Goal: Task Accomplishment & Management: Manage account settings

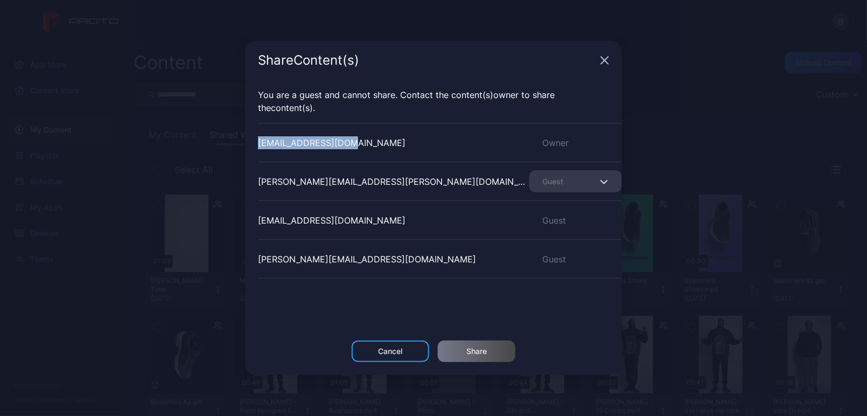
click at [603, 58] on icon "button" at bounding box center [604, 60] width 9 height 9
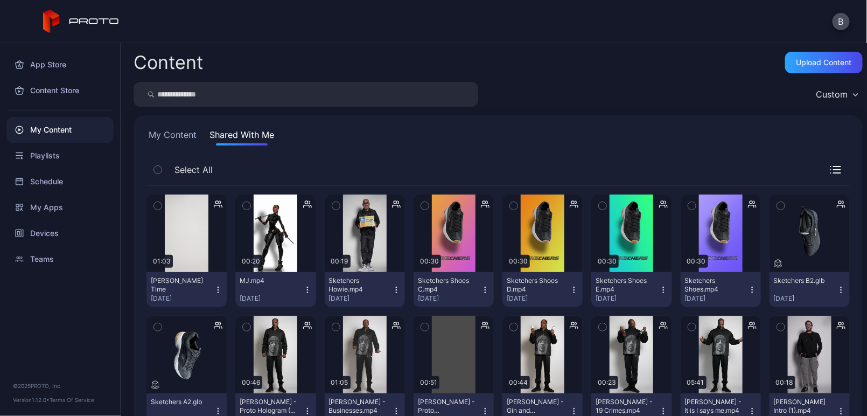
click at [188, 138] on button "My Content" at bounding box center [172, 136] width 52 height 17
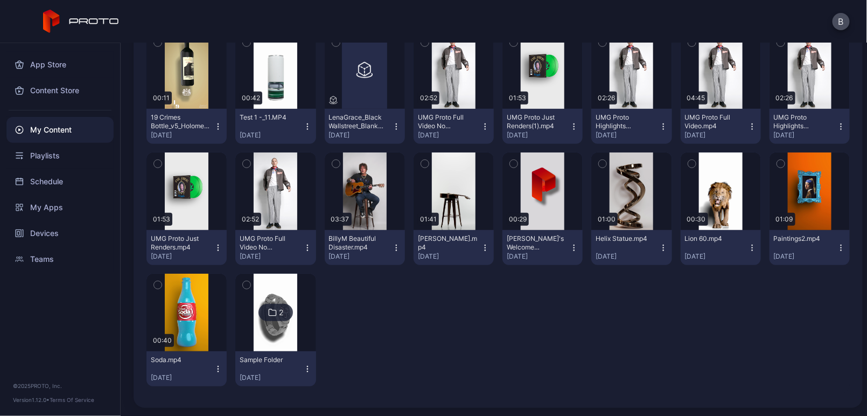
scroll to position [163, 0]
click at [303, 124] on icon "button" at bounding box center [307, 127] width 9 height 9
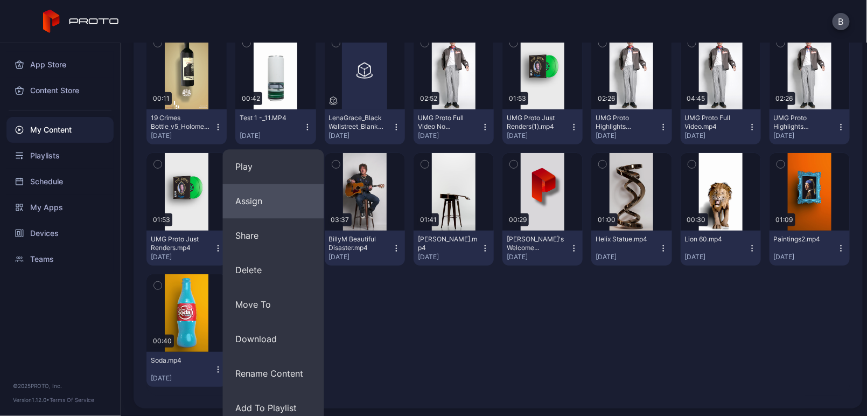
click at [286, 193] on button "Assign" at bounding box center [273, 201] width 101 height 34
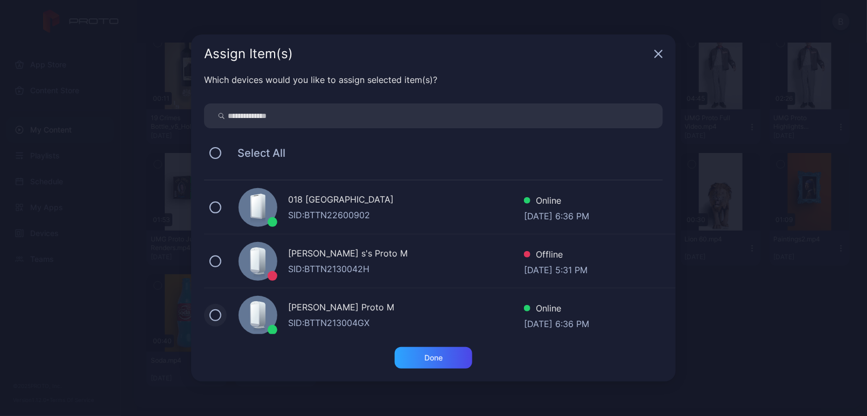
click at [216, 312] on button at bounding box center [215, 315] width 12 height 12
click at [432, 356] on div "Done" at bounding box center [433, 357] width 18 height 9
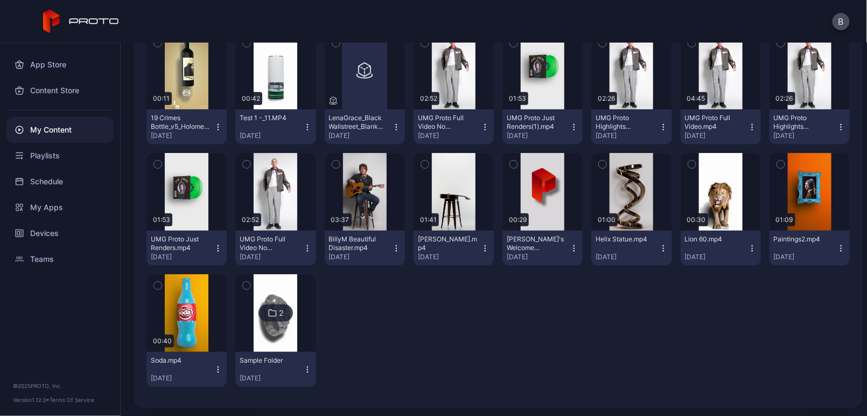
click at [86, 127] on div "My Content" at bounding box center [59, 130] width 107 height 26
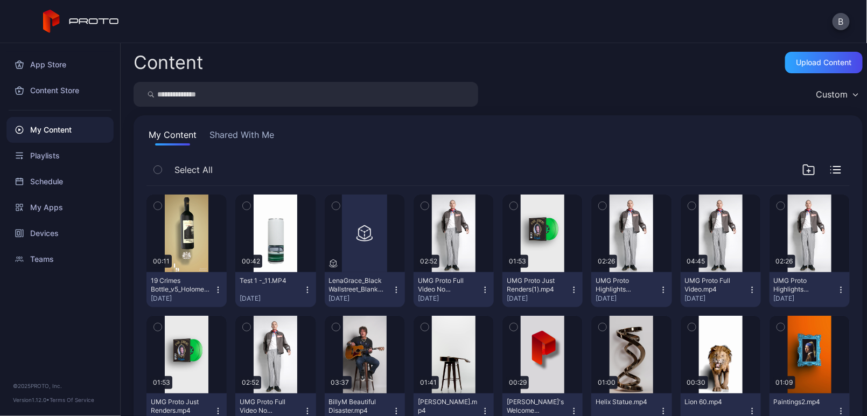
scroll to position [0, 0]
click at [266, 135] on button "Shared With Me" at bounding box center [241, 136] width 69 height 17
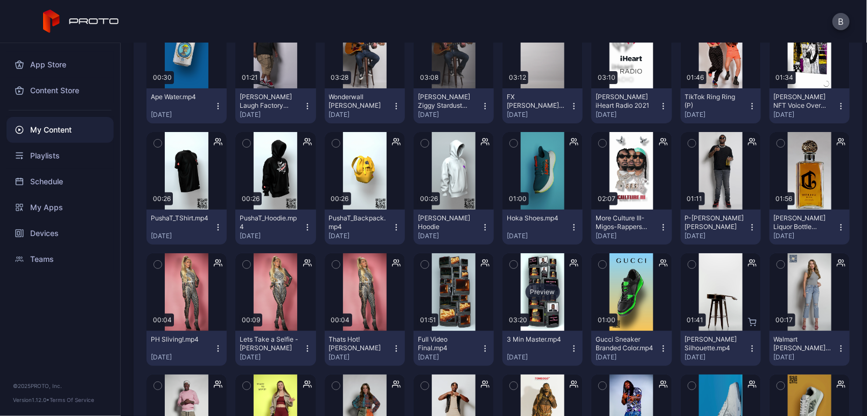
scroll to position [1521, 0]
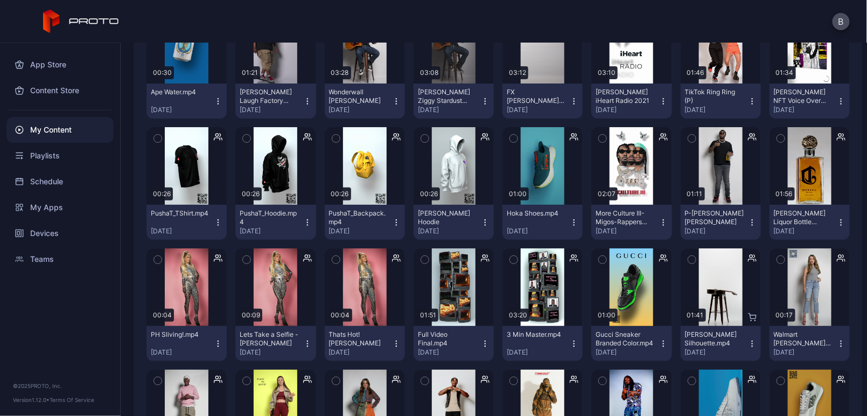
click at [569, 340] on icon "button" at bounding box center [573, 343] width 9 height 9
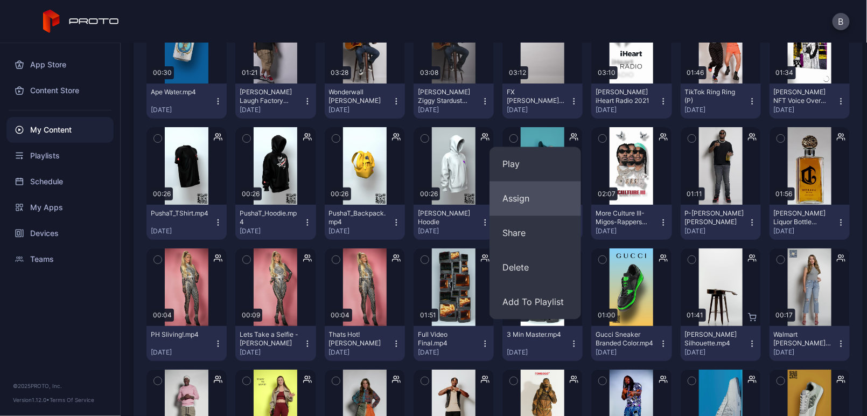
click at [558, 206] on button "Assign" at bounding box center [535, 198] width 92 height 34
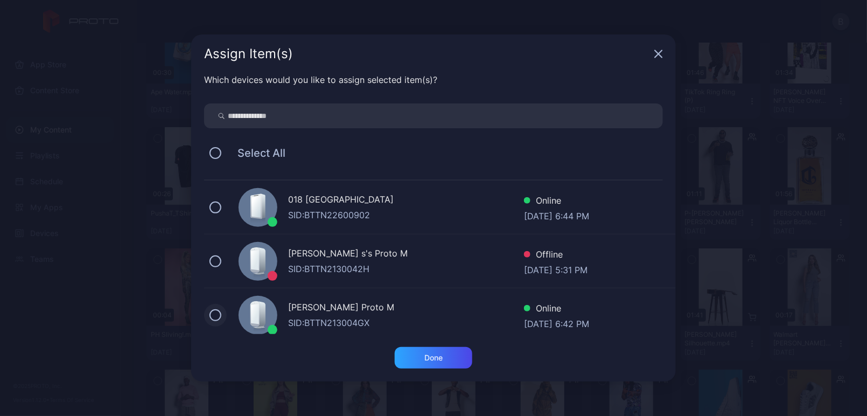
click at [216, 312] on button at bounding box center [215, 315] width 12 height 12
click at [416, 355] on div "Done" at bounding box center [434, 358] width 78 height 22
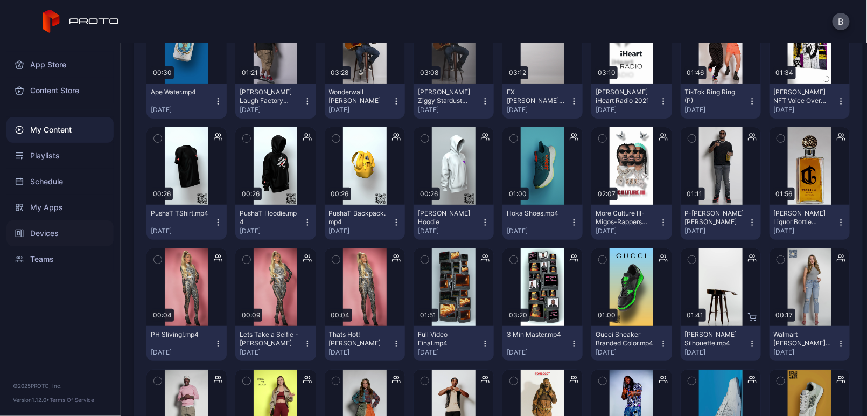
click at [69, 227] on div "Devices" at bounding box center [59, 233] width 107 height 26
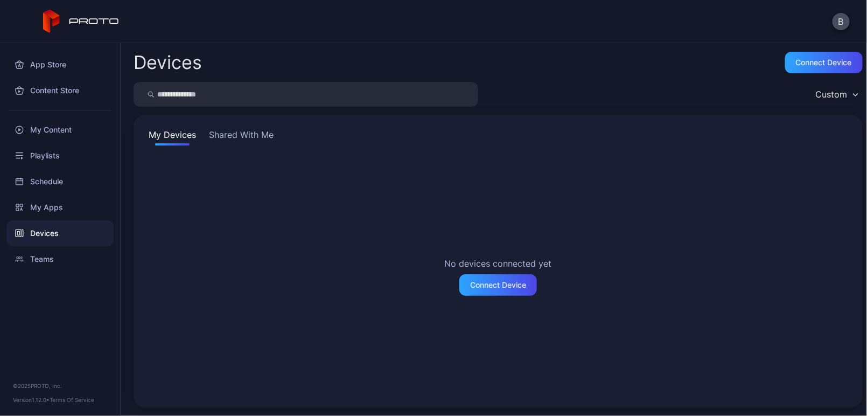
click at [256, 139] on button "Shared With Me" at bounding box center [241, 136] width 69 height 17
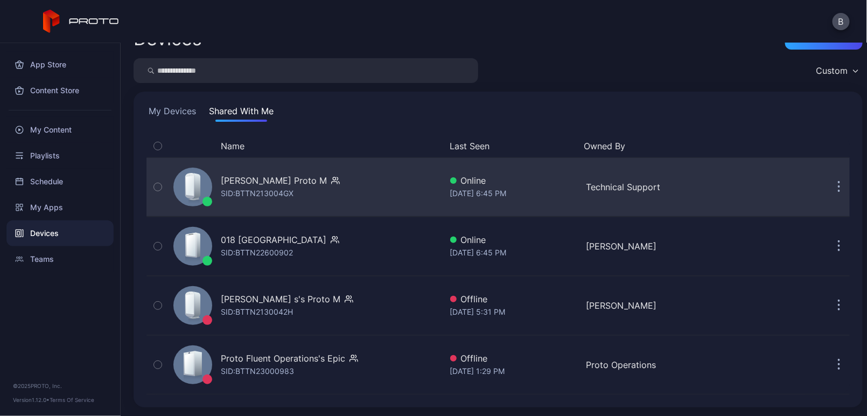
scroll to position [23, 0]
click at [330, 186] on div "[PERSON_NAME] Proto M SID: BTTN213004GX" at bounding box center [305, 187] width 272 height 54
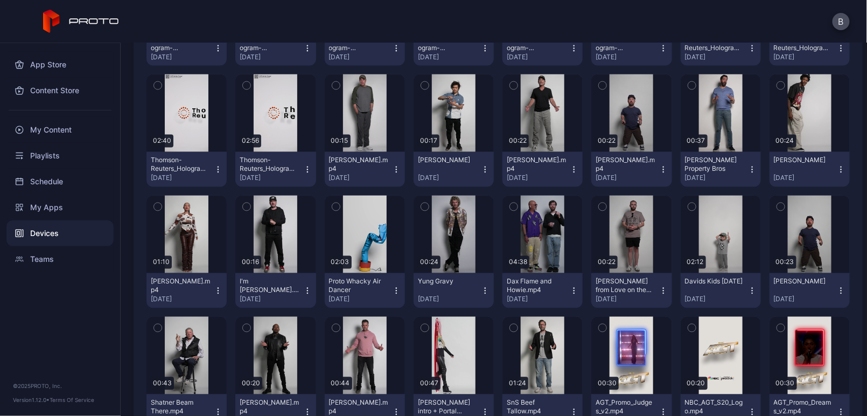
scroll to position [685, 0]
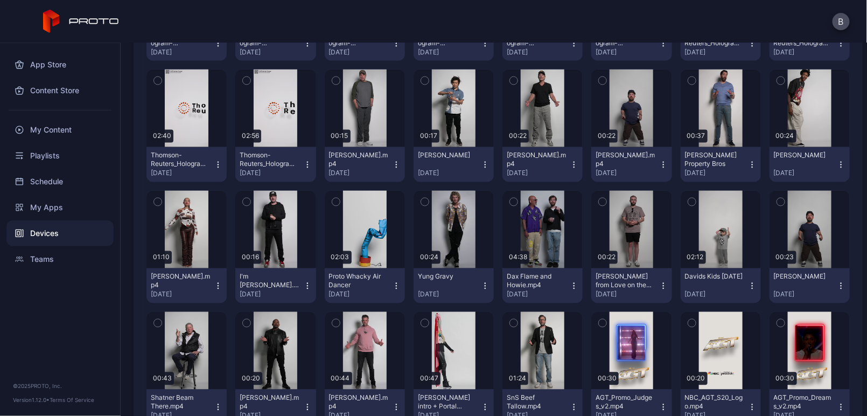
click at [569, 163] on icon "button" at bounding box center [573, 164] width 9 height 9
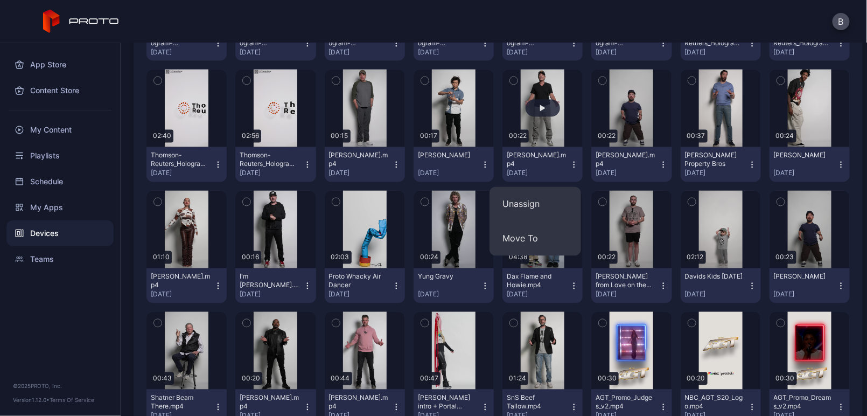
click at [568, 117] on button "button" at bounding box center [542, 108] width 80 height 78
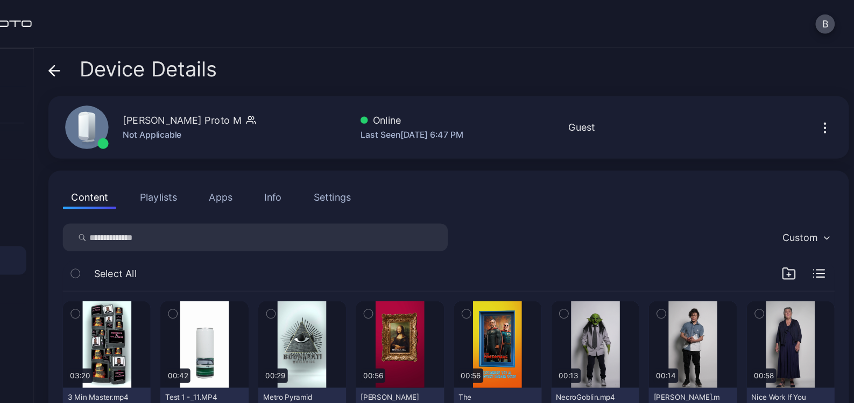
scroll to position [0, 0]
